Goal: Transaction & Acquisition: Purchase product/service

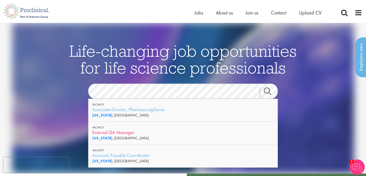
click at [120, 134] on div "External QA Manager" at bounding box center [183, 132] width 182 height 6
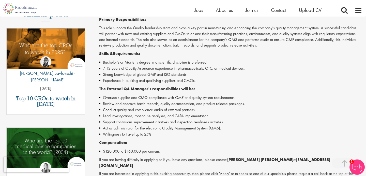
scroll to position [154, 0]
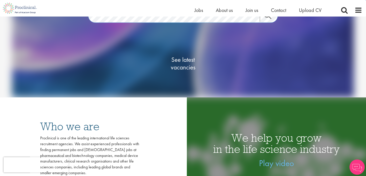
scroll to position [70, 0]
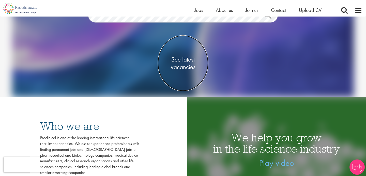
click at [184, 67] on span "See latest vacancies" at bounding box center [183, 62] width 51 height 15
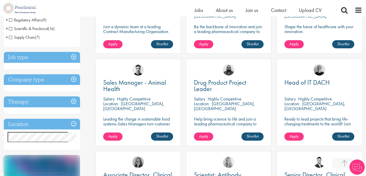
scroll to position [167, 0]
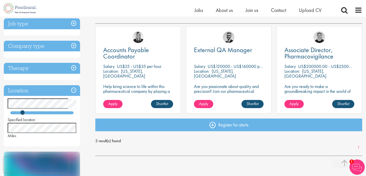
scroll to position [109, 0]
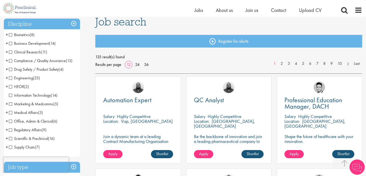
scroll to position [178, 0]
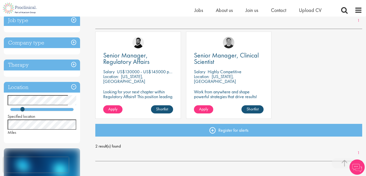
scroll to position [82, 0]
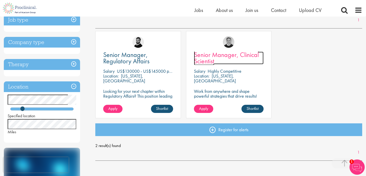
click at [215, 58] on span "Senior Manager, Clinical Scientist" at bounding box center [226, 57] width 65 height 15
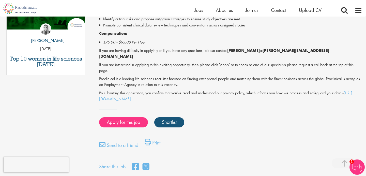
scroll to position [289, 0]
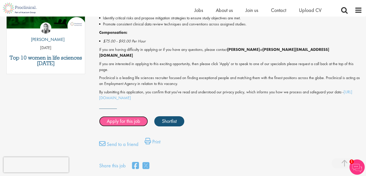
click at [132, 123] on link "Apply for this job" at bounding box center [123, 121] width 49 height 10
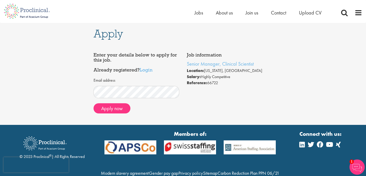
click at [89, 111] on div "Apply Job information Senior Manager, Clinical Scientist Location: New Jersey, …" at bounding box center [183, 74] width 374 height 102
click at [109, 111] on button "Apply now" at bounding box center [112, 108] width 37 height 10
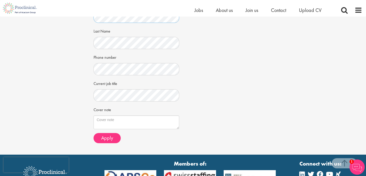
scroll to position [113, 0]
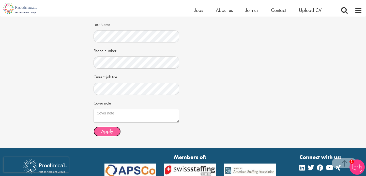
click at [109, 131] on span "Apply" at bounding box center [107, 131] width 12 height 7
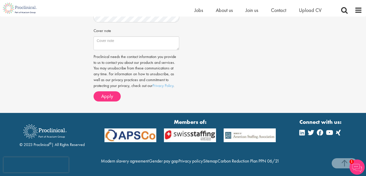
scroll to position [196, 0]
click at [114, 91] on button "Apply" at bounding box center [107, 96] width 27 height 10
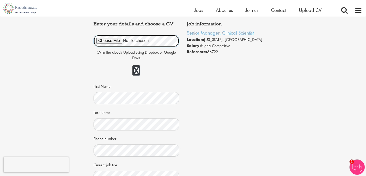
scroll to position [41, 0]
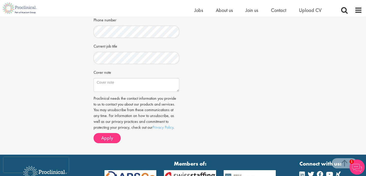
scroll to position [138, 0]
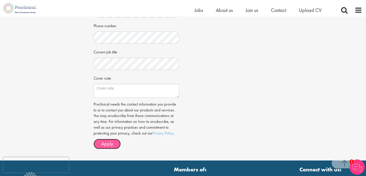
click at [105, 141] on span "Apply" at bounding box center [107, 143] width 12 height 7
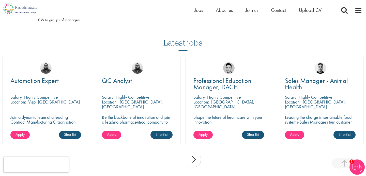
scroll to position [331, 0]
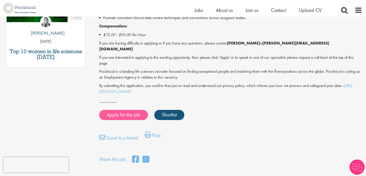
scroll to position [289, 0]
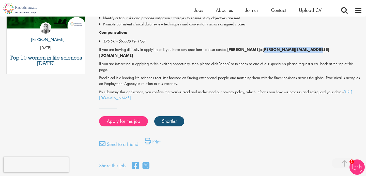
drag, startPoint x: 259, startPoint y: 55, endPoint x: 309, endPoint y: 54, distance: 49.6
click at [309, 54] on p "If you are having difficulty in applying or if you have any questions, please c…" at bounding box center [230, 53] width 263 height 12
copy strong "[PERSON_NAME][EMAIL_ADDRESS][DOMAIN_NAME]"
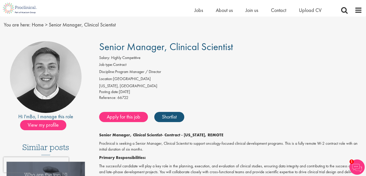
scroll to position [18, 0]
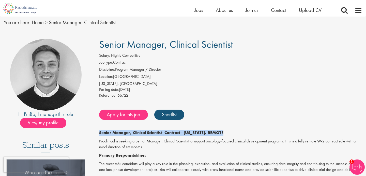
drag, startPoint x: 100, startPoint y: 133, endPoint x: 235, endPoint y: 130, distance: 135.4
click at [235, 130] on p "Senior Manager, Clinical Scientist - Contract - New Jersey, REMOTE" at bounding box center [230, 133] width 263 height 6
copy p "Senior Manager, Clinical Scientist - Contract - New Jersey, REMOTE"
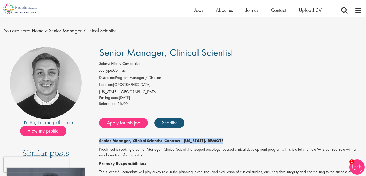
scroll to position [0, 0]
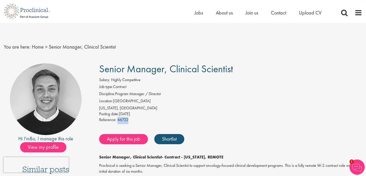
drag, startPoint x: 133, startPoint y: 120, endPoint x: 117, endPoint y: 120, distance: 15.5
click at [117, 120] on div "Reference: 66722" at bounding box center [230, 120] width 263 height 7
copy span "66722"
